Goal: Information Seeking & Learning: Compare options

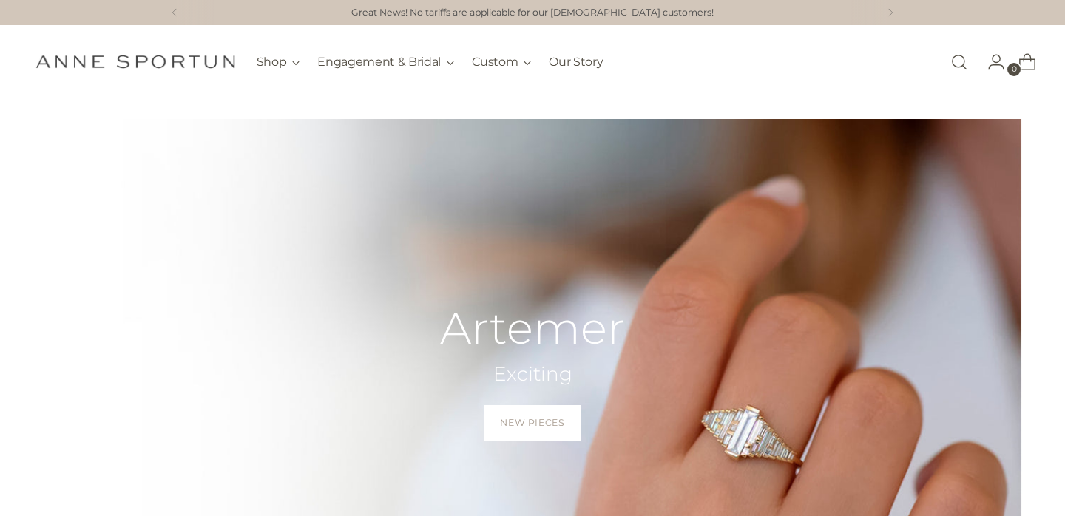
click at [959, 61] on link "Open search modal" at bounding box center [960, 62] width 30 height 30
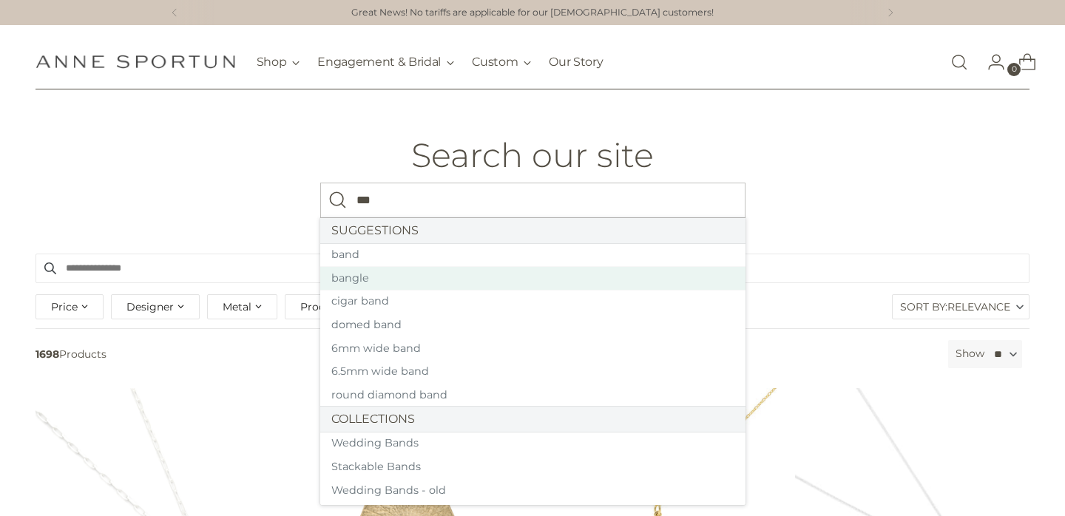
click at [479, 274] on link "bangle" at bounding box center [532, 279] width 425 height 24
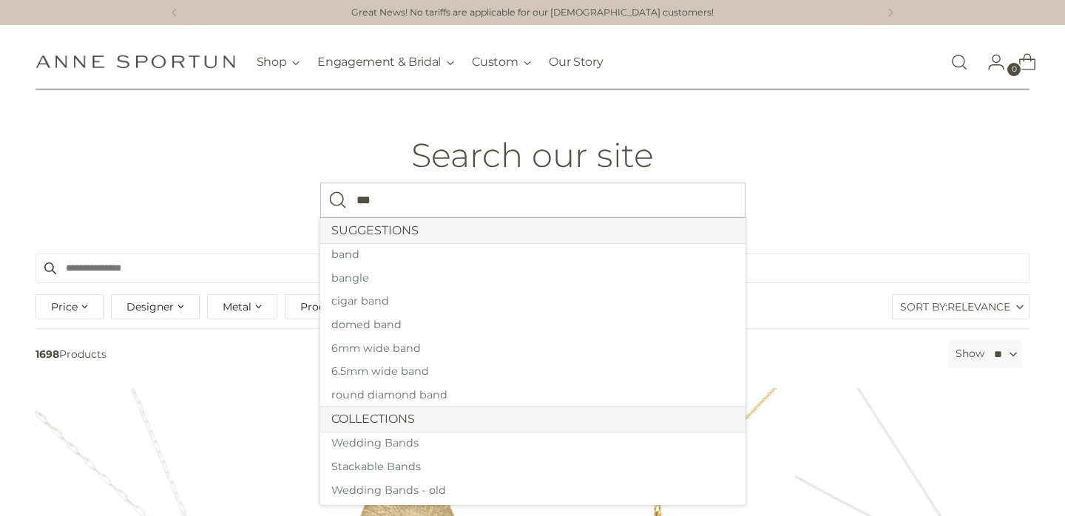
type input "***"
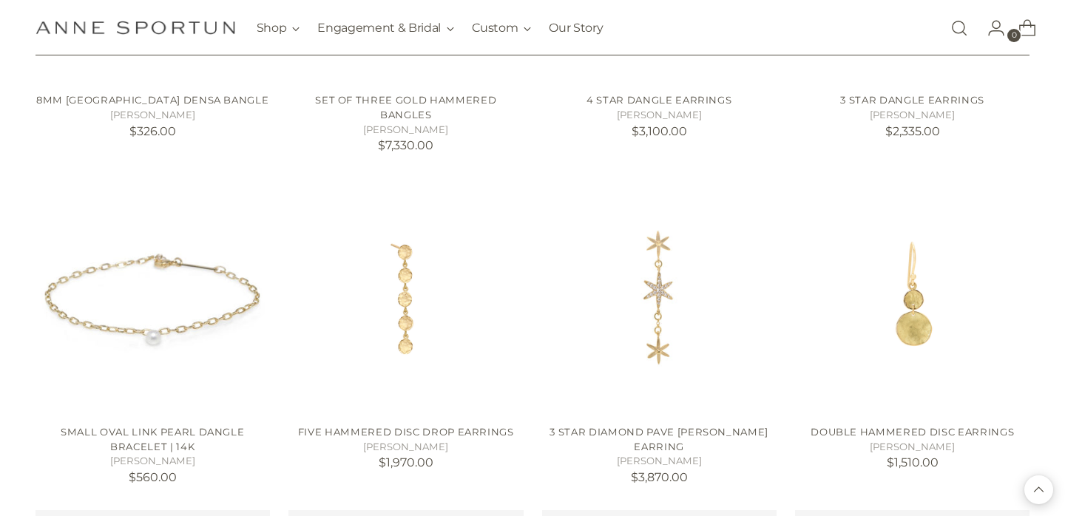
scroll to position [1178, 0]
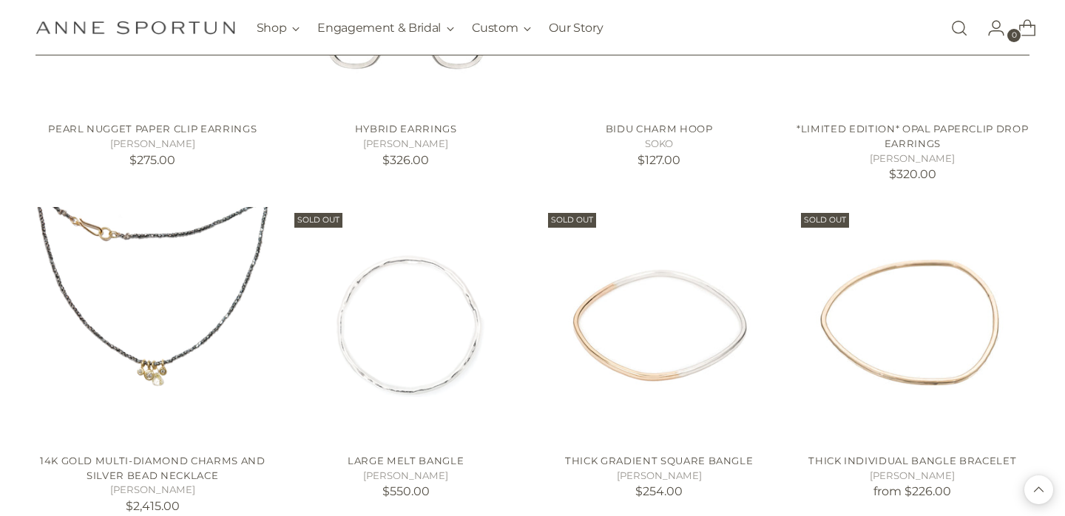
scroll to position [2505, 0]
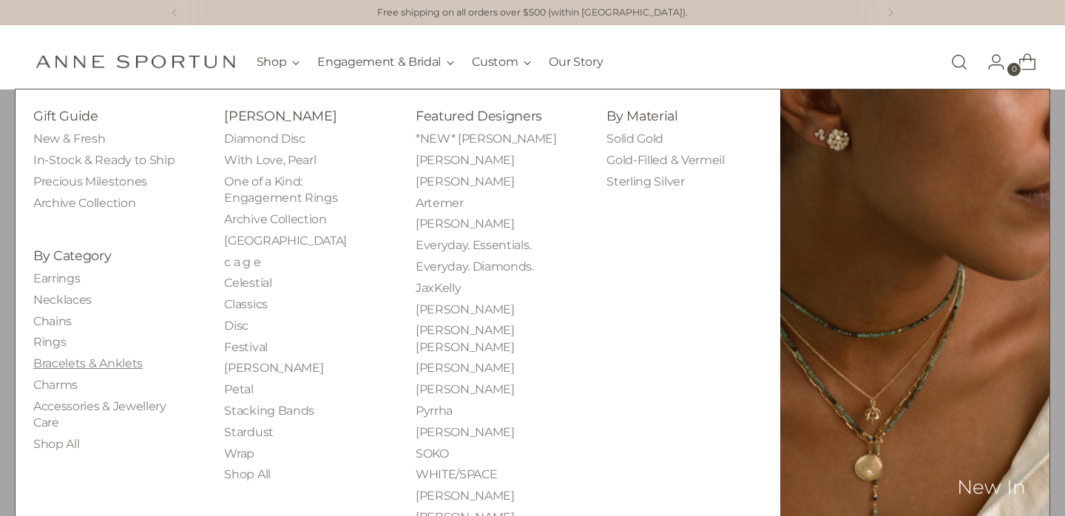
click at [65, 360] on link "Bracelets & Anklets" at bounding box center [87, 364] width 109 height 14
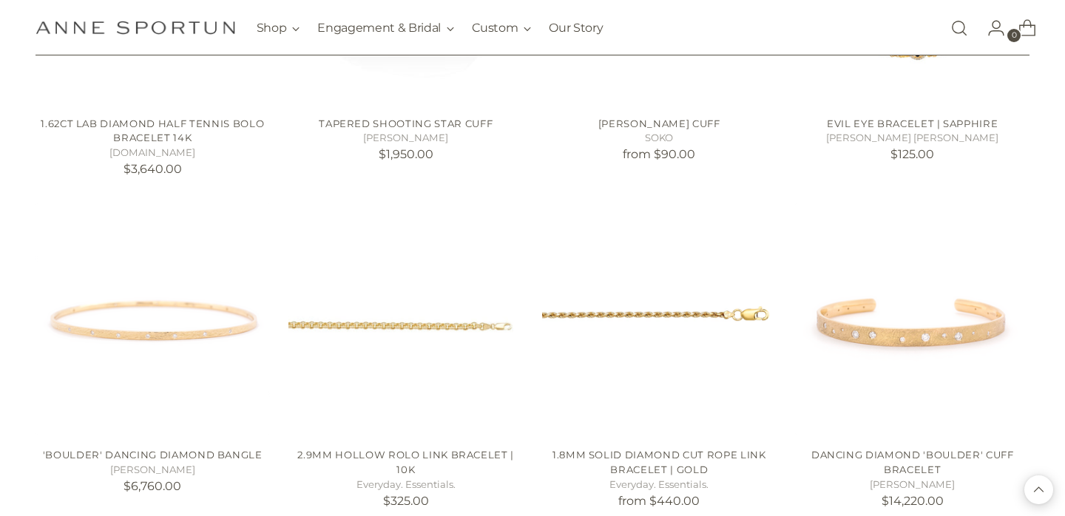
scroll to position [5379, 0]
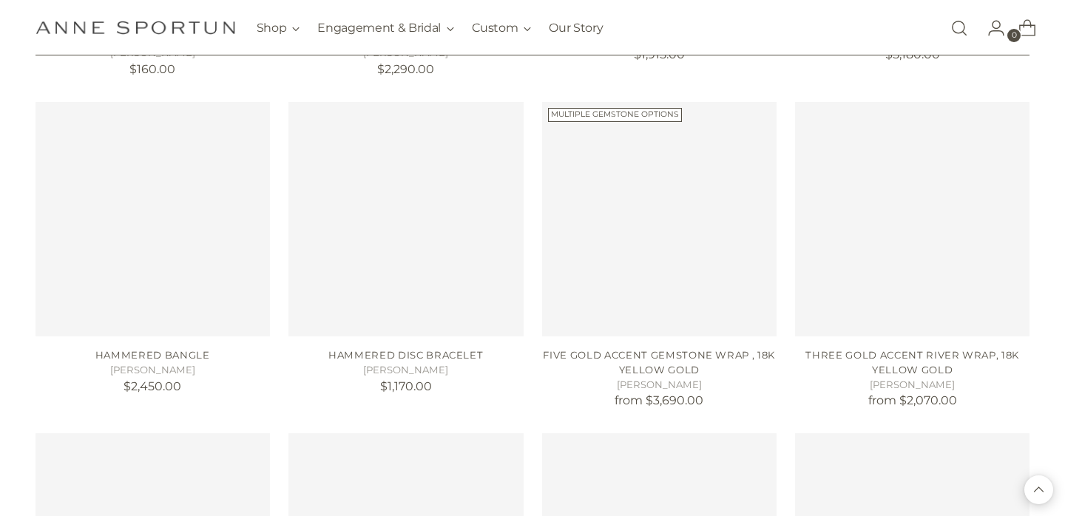
scroll to position [13088, 0]
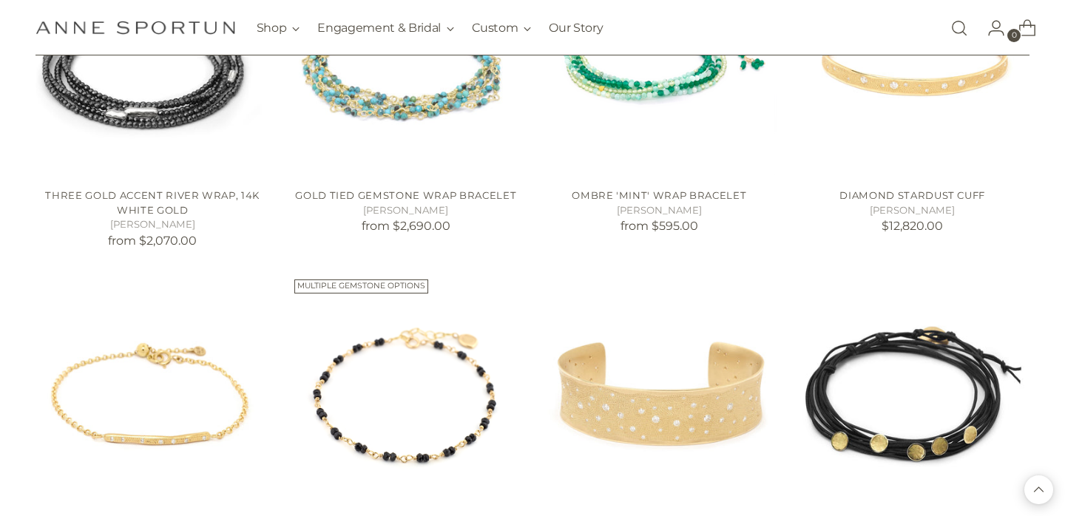
scroll to position [13523, 0]
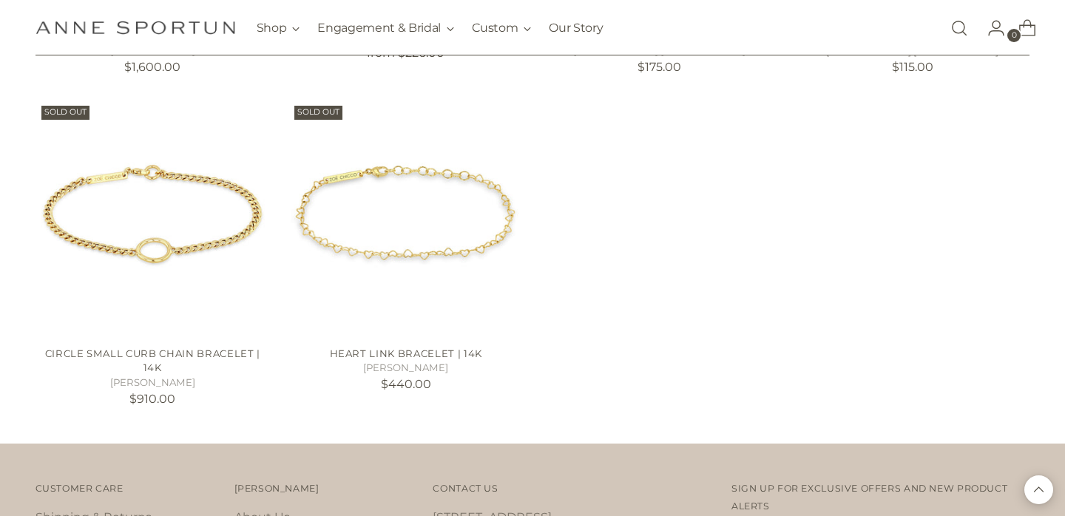
scroll to position [17264, 0]
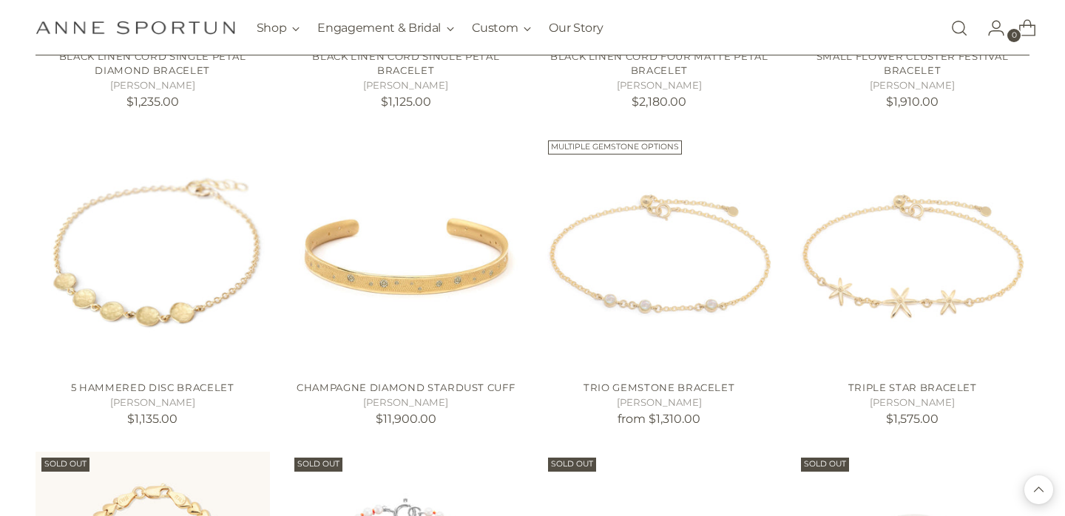
scroll to position [14721, 0]
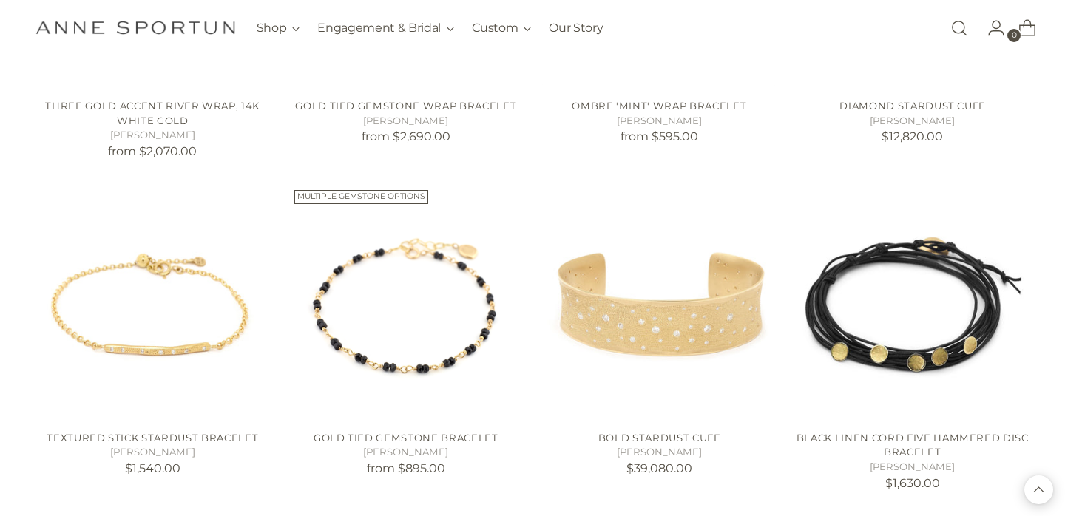
scroll to position [13345, 0]
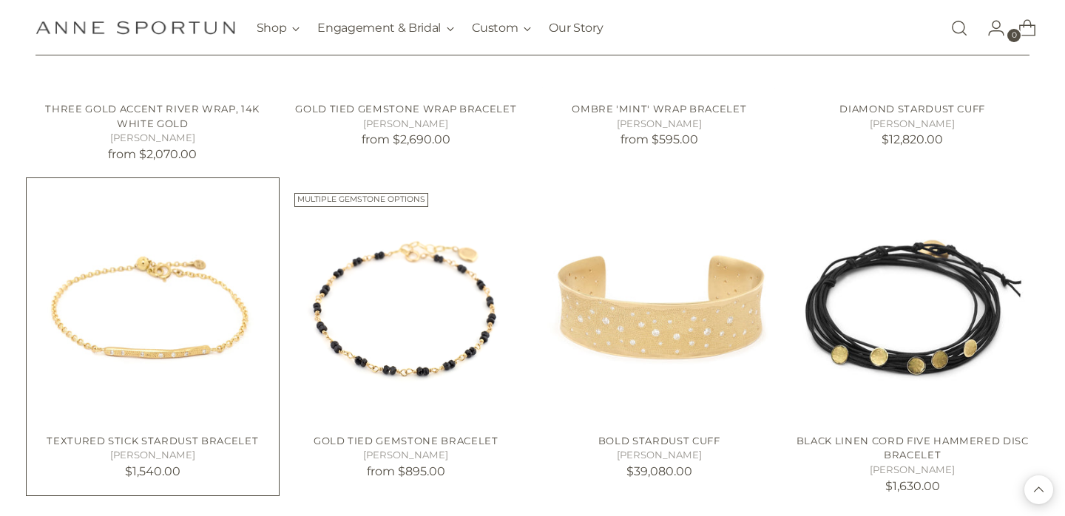
click at [0, 0] on img "Textured Stick Stardust Bracelet" at bounding box center [0, 0] width 0 height 0
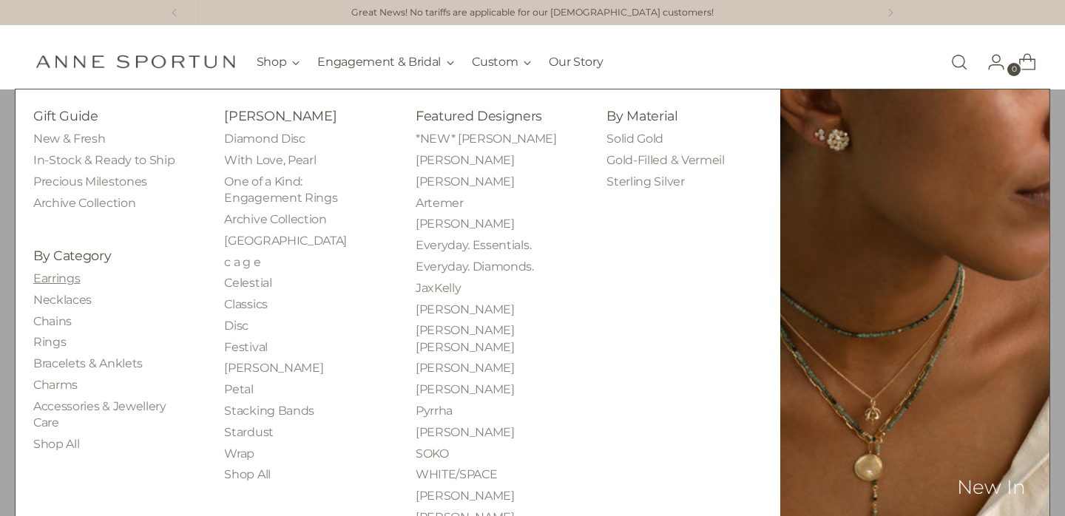
click at [72, 275] on link "Earrings" at bounding box center [56, 278] width 47 height 14
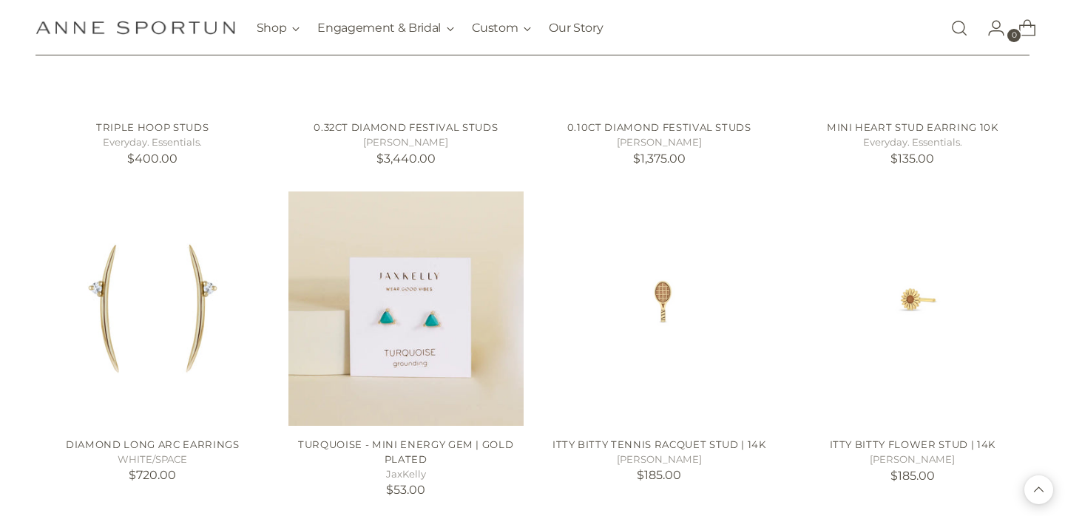
scroll to position [2462, 0]
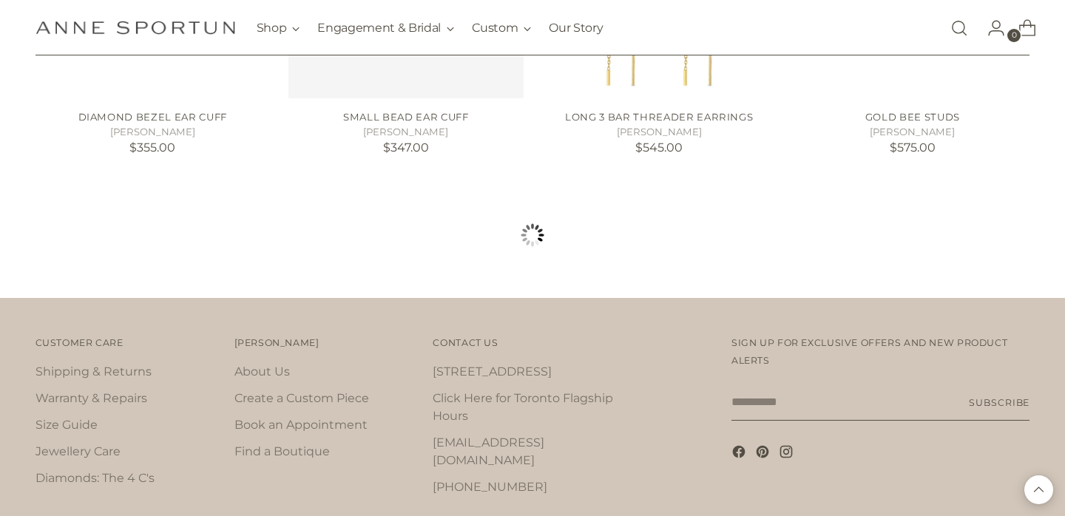
scroll to position [4118, 0]
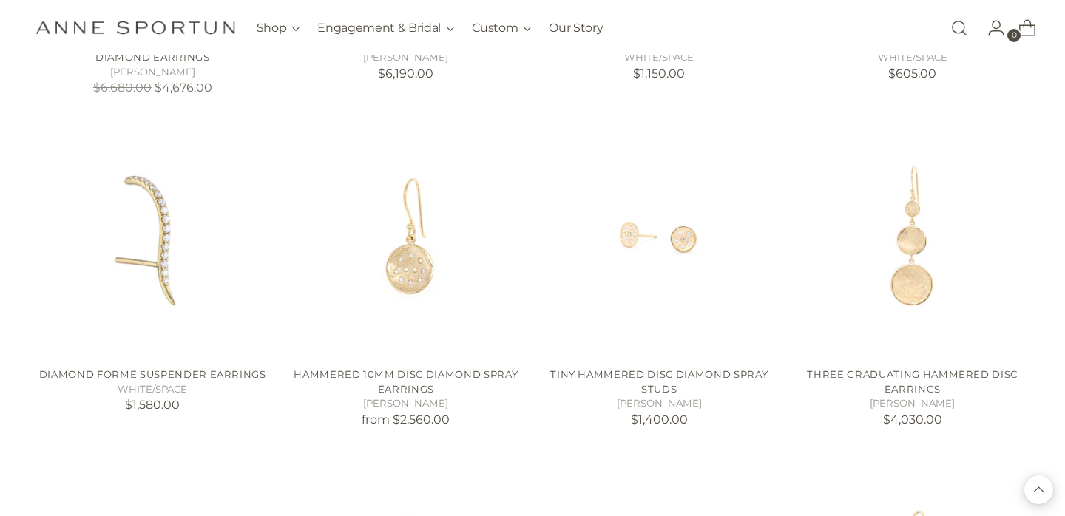
scroll to position [5489, 0]
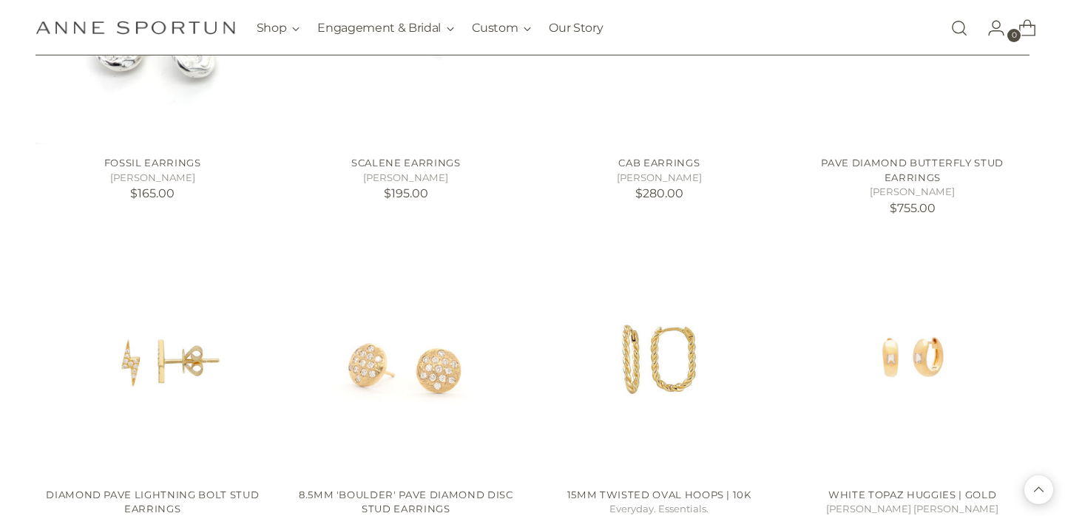
scroll to position [6828, 0]
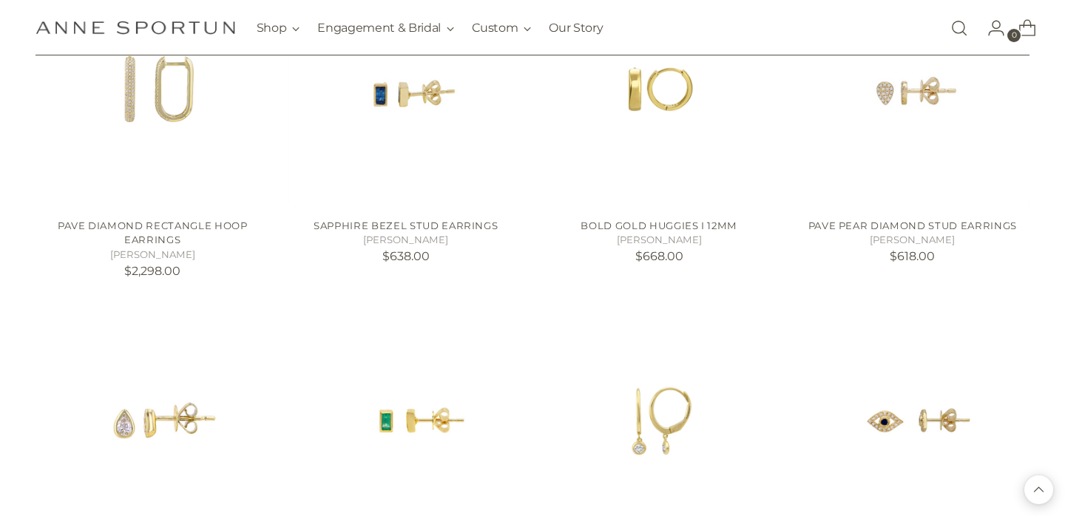
scroll to position [8279, 0]
